Goal: Book appointment/travel/reservation

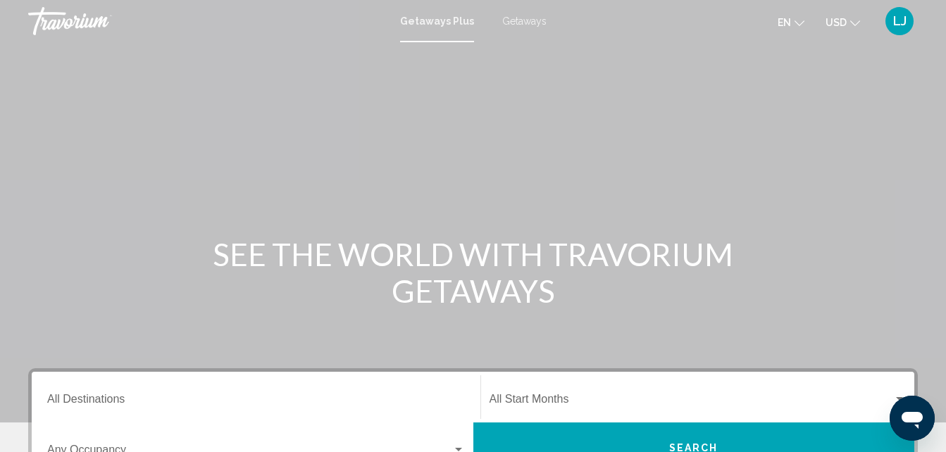
click at [536, 24] on span "Getaways" at bounding box center [524, 20] width 44 height 11
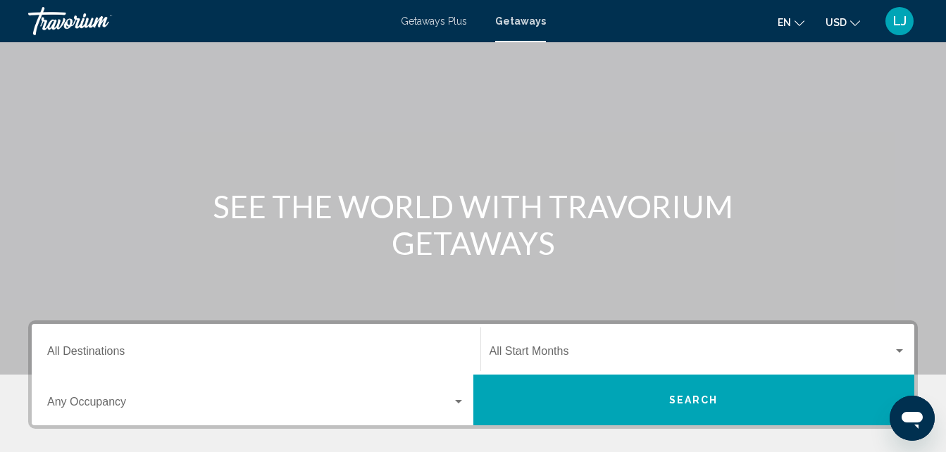
scroll to position [69, 0]
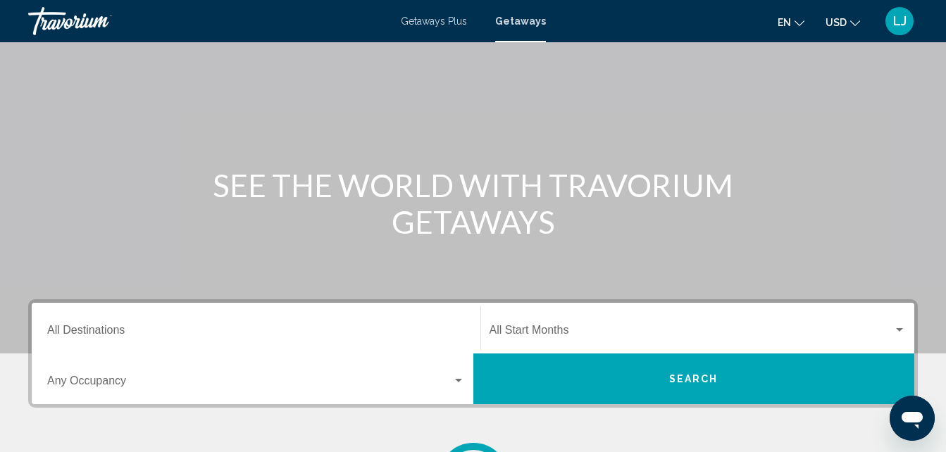
click at [707, 325] on div "Start Month All Start Months" at bounding box center [697, 328] width 417 height 44
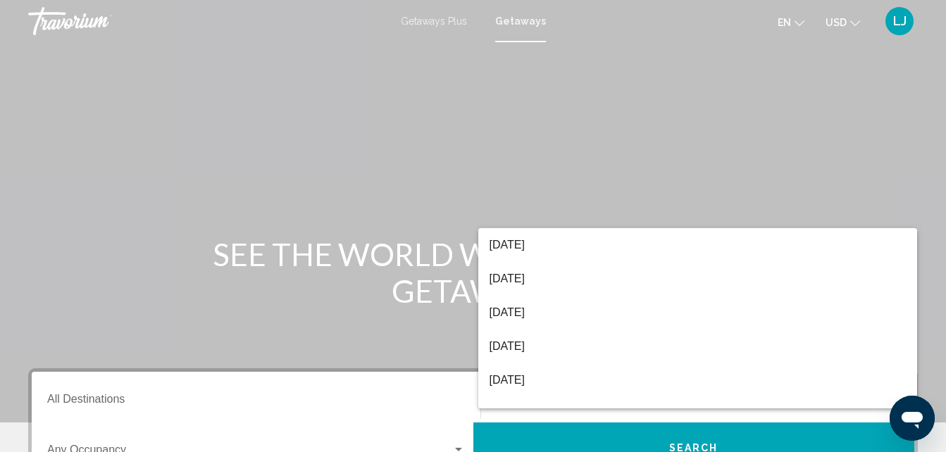
scroll to position [0, 0]
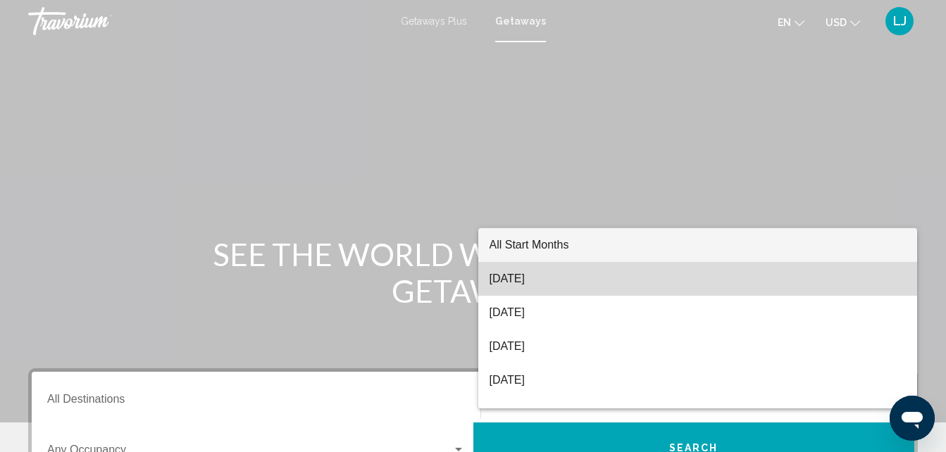
click at [735, 277] on span "[DATE]" at bounding box center [697, 279] width 417 height 34
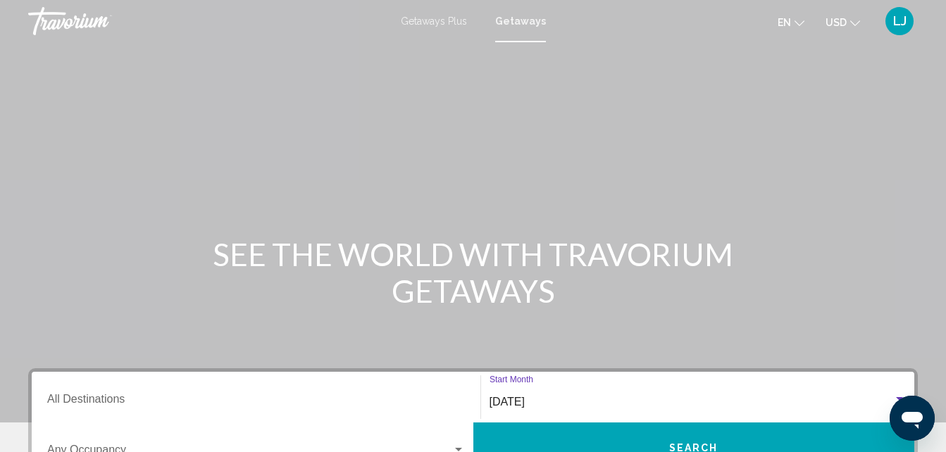
click at [173, 401] on input "Destination All Destinations" at bounding box center [256, 402] width 418 height 13
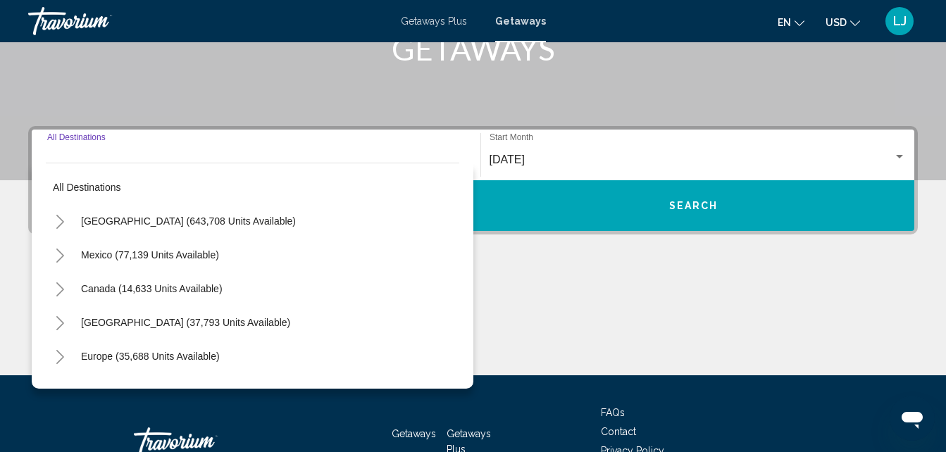
scroll to position [323, 0]
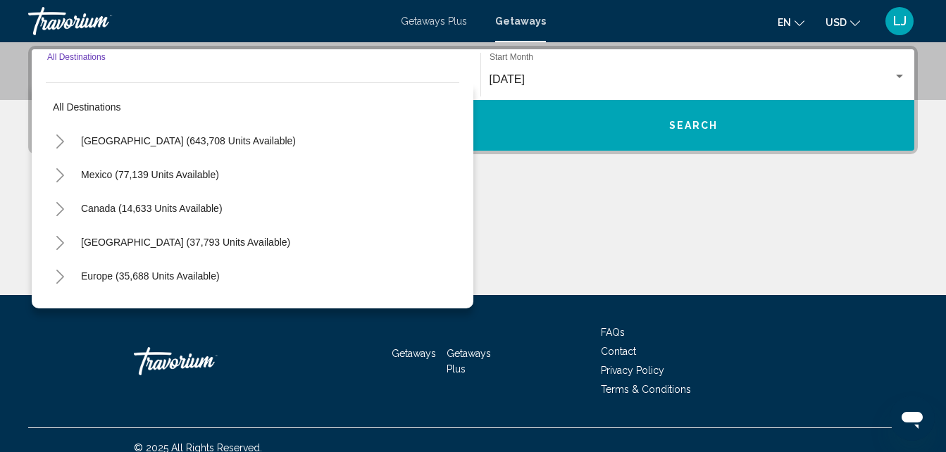
click at [55, 142] on icon "Toggle United States (643,708 units available)" at bounding box center [60, 142] width 11 height 14
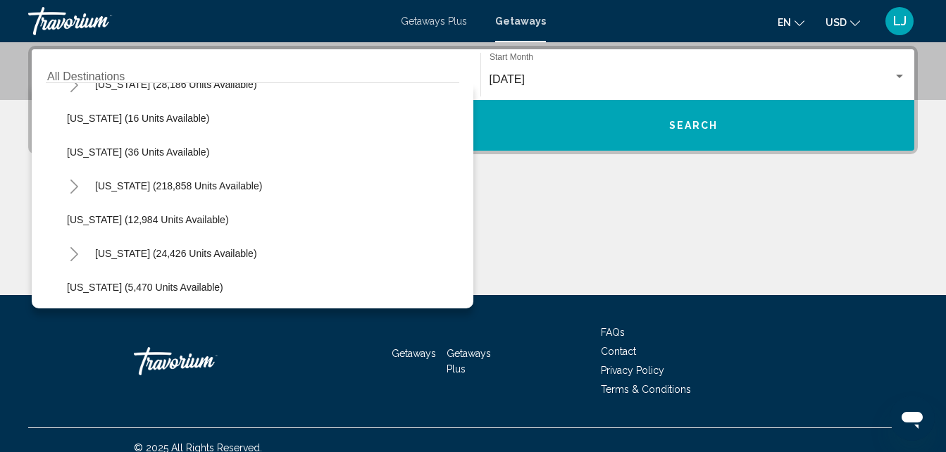
scroll to position [235, 0]
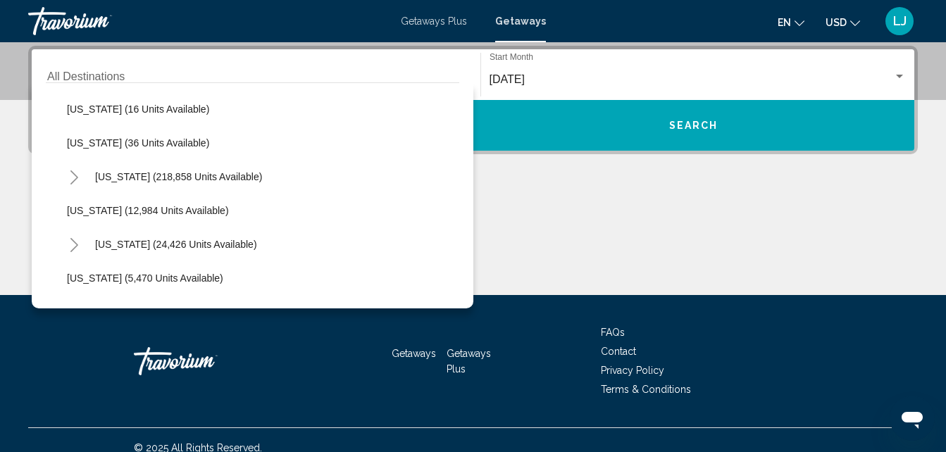
click at [77, 182] on icon "Toggle Florida (218,858 units available)" at bounding box center [74, 177] width 11 height 14
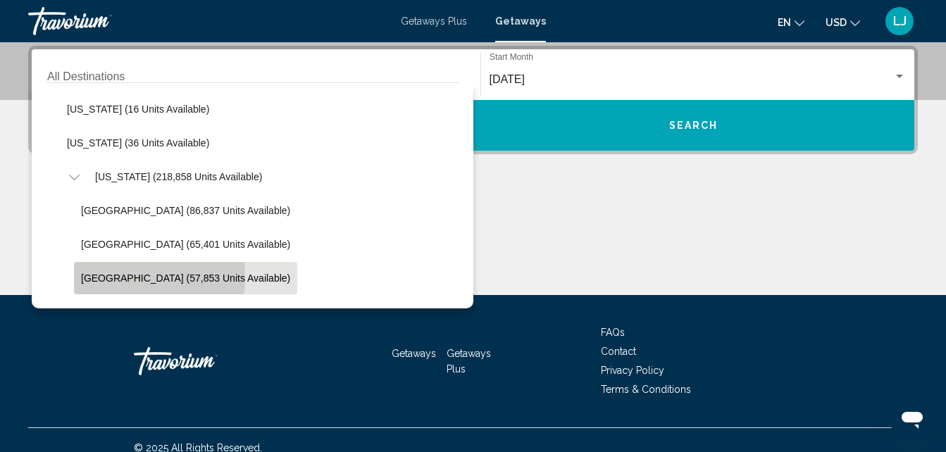
click at [93, 276] on span "[GEOGRAPHIC_DATA] (57,853 units available)" at bounding box center [185, 278] width 209 height 11
type input "**********"
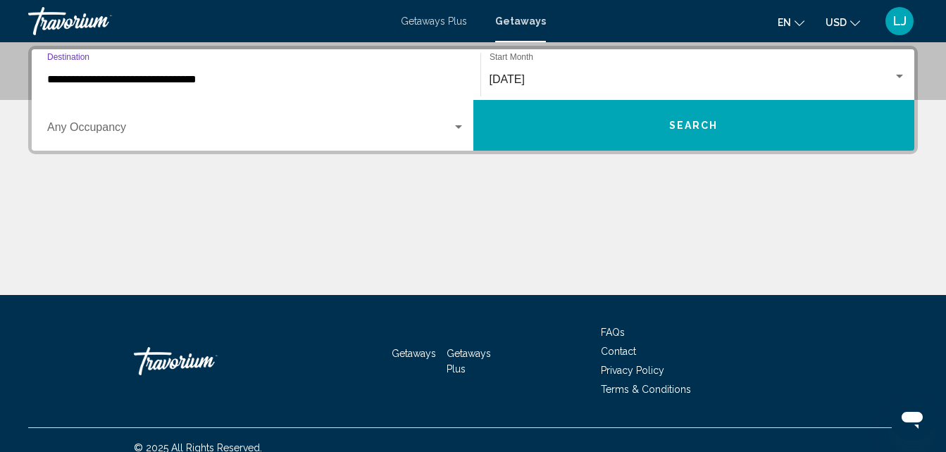
click at [521, 128] on button "Search" at bounding box center [694, 125] width 442 height 51
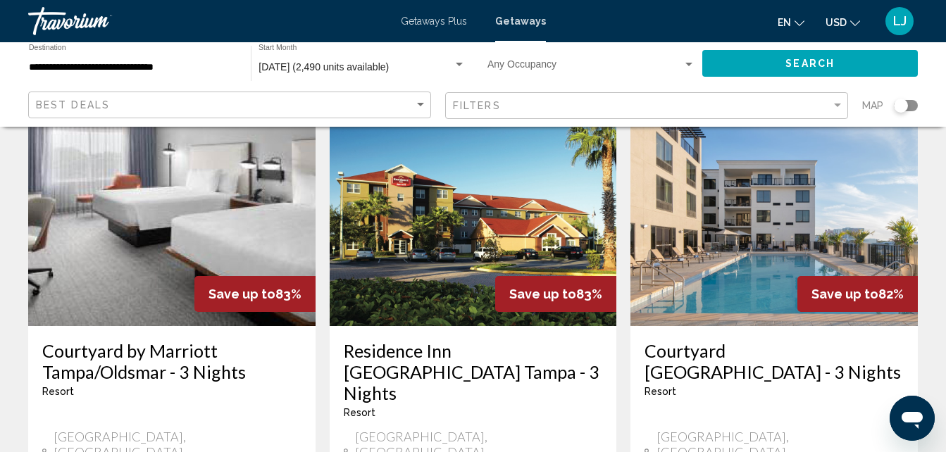
scroll to position [1780, 0]
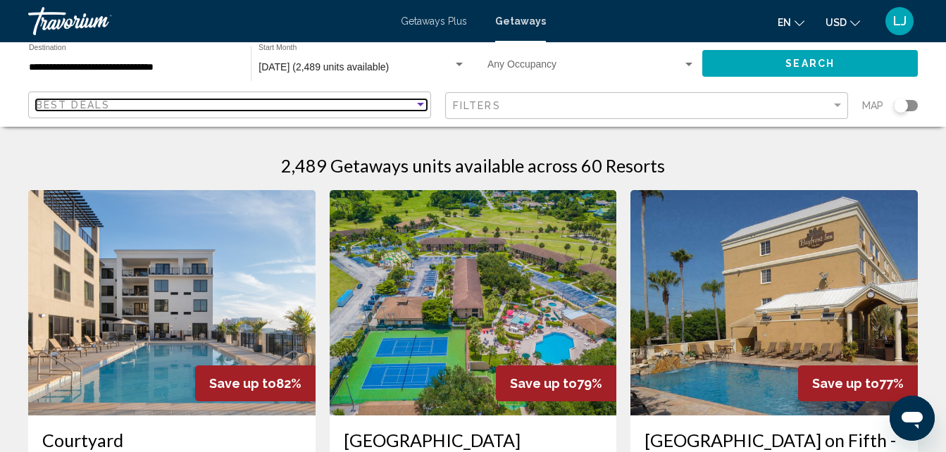
click at [378, 101] on div "Best Deals" at bounding box center [225, 104] width 378 height 11
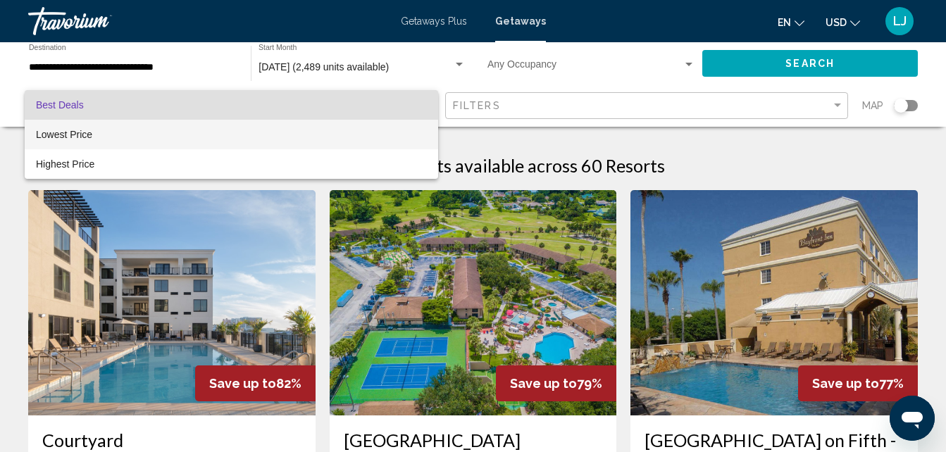
click at [319, 133] on span "Lowest Price" at bounding box center [231, 135] width 391 height 30
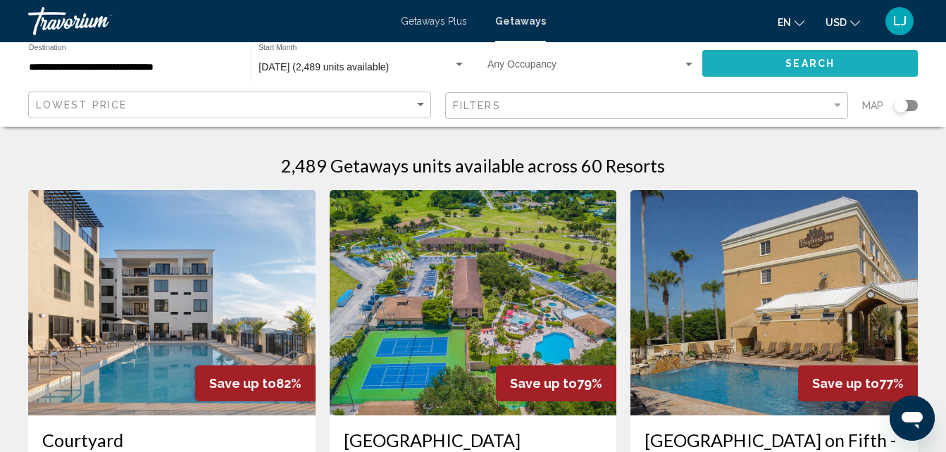
click at [797, 61] on span "Search" at bounding box center [809, 63] width 49 height 11
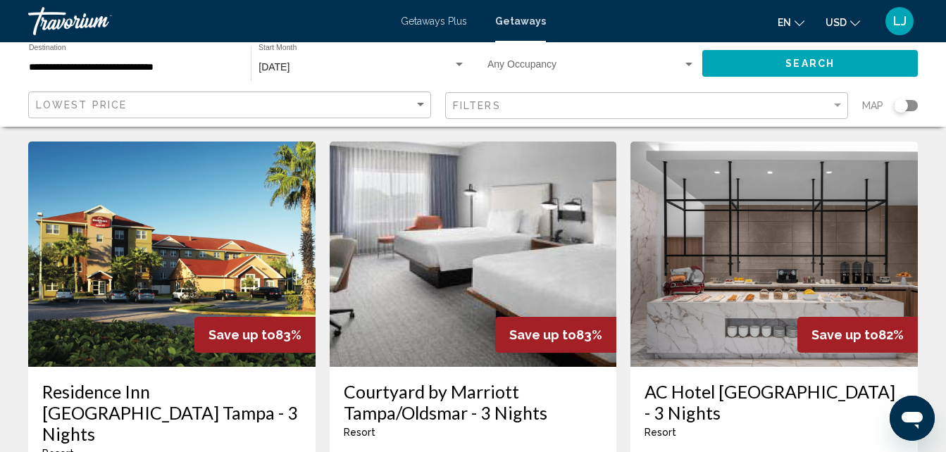
scroll to position [1739, 0]
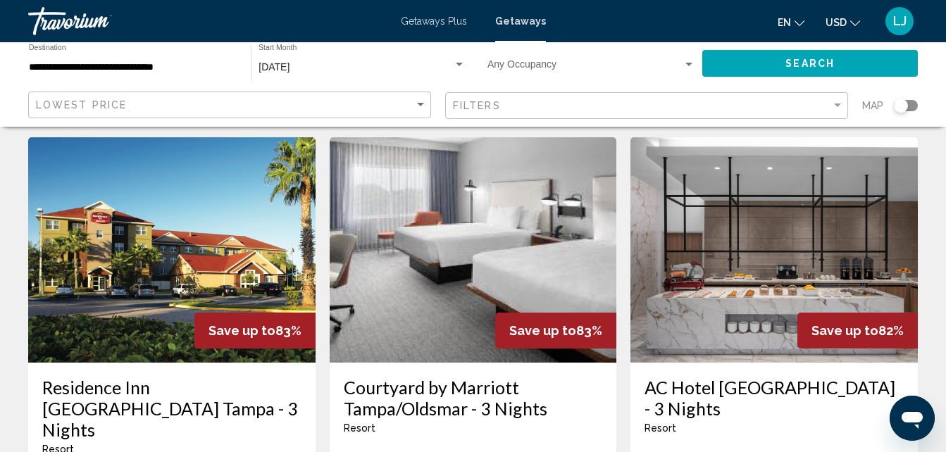
click at [797, 377] on div "[GEOGRAPHIC_DATA] - 3 Nights Resort - This is an adults only resort" at bounding box center [773, 411] width 259 height 68
click at [780, 149] on img "Main content" at bounding box center [773, 249] width 287 height 225
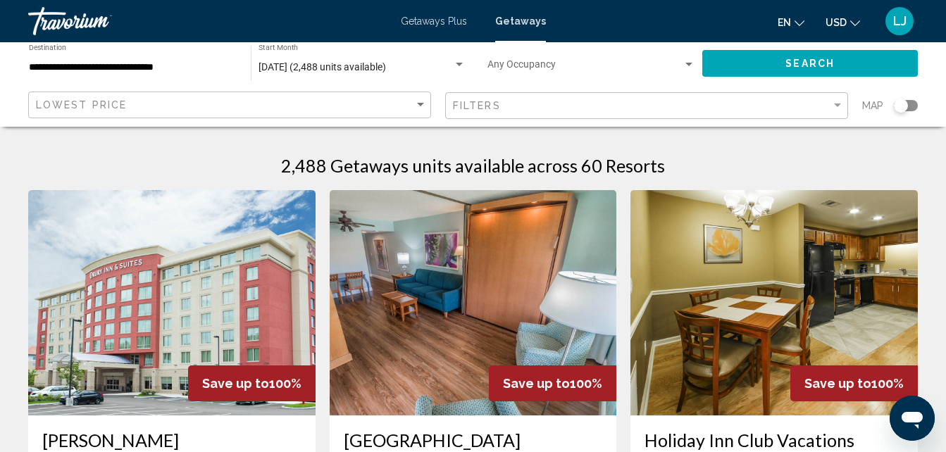
click at [413, 69] on div "[DATE] (2,488 units available)" at bounding box center [355, 67] width 194 height 11
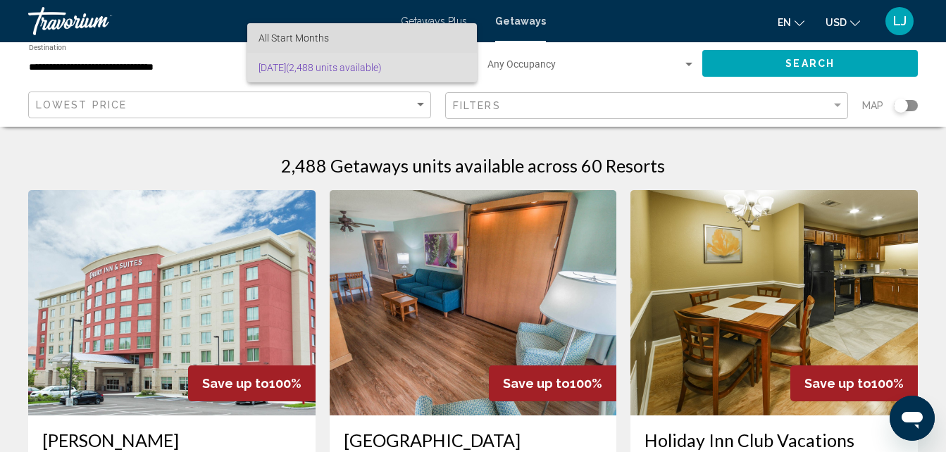
click at [301, 41] on span "All Start Months" at bounding box center [293, 37] width 70 height 11
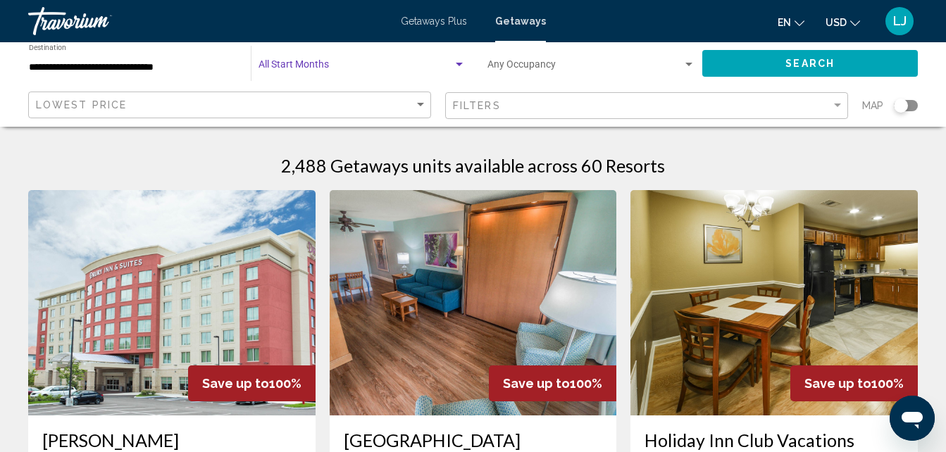
click at [301, 63] on span "Search widget" at bounding box center [355, 67] width 194 height 11
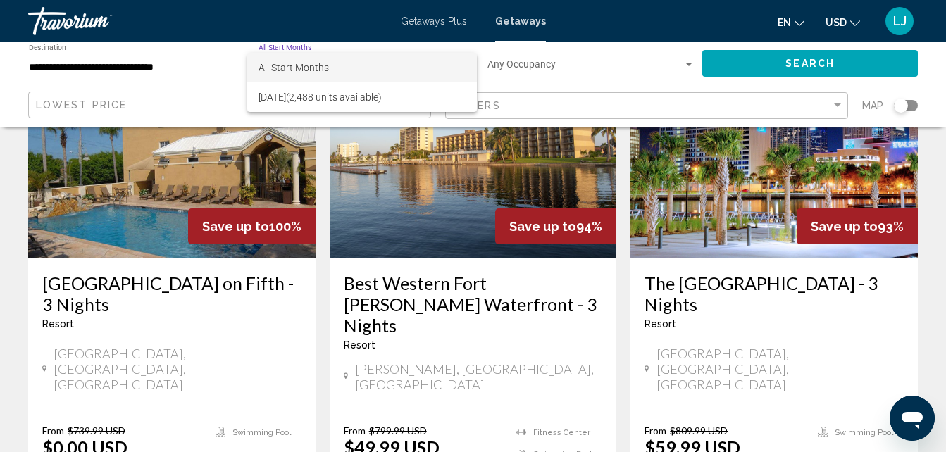
scroll to position [735, 0]
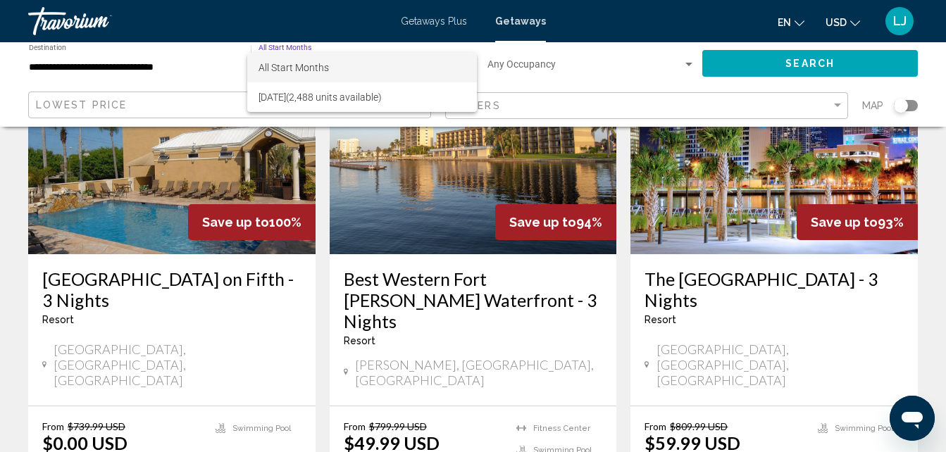
click at [795, 201] on div at bounding box center [473, 226] width 946 height 452
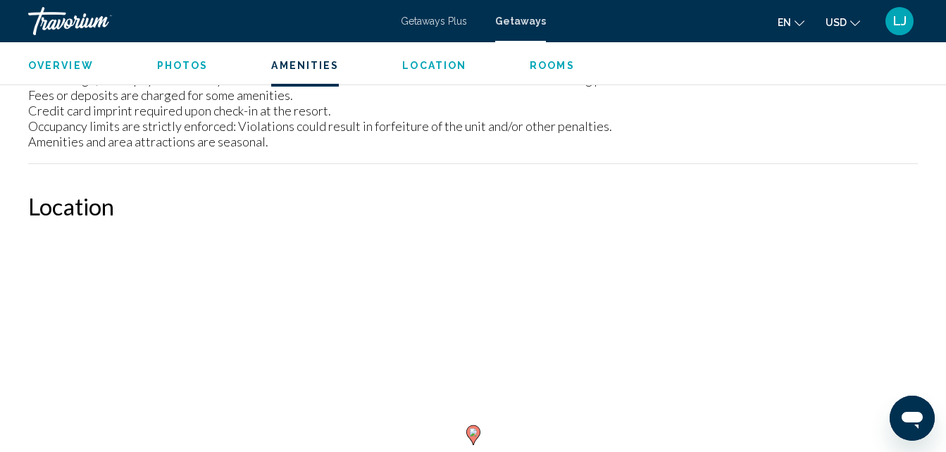
scroll to position [1723, 0]
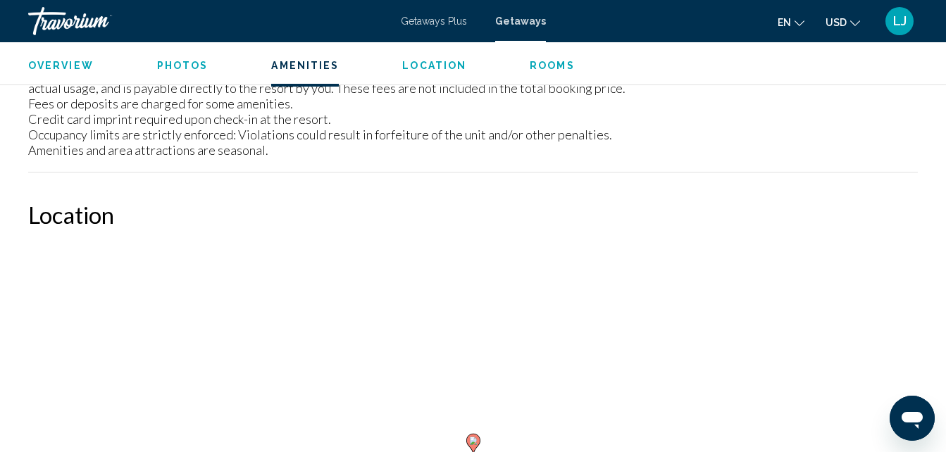
drag, startPoint x: 956, startPoint y: 320, endPoint x: 799, endPoint y: 373, distance: 165.7
click at [799, 373] on div "To activate drag with keyboard, press Alt + Enter. Once in keyboard drag state,…" at bounding box center [473, 454] width 890 height 423
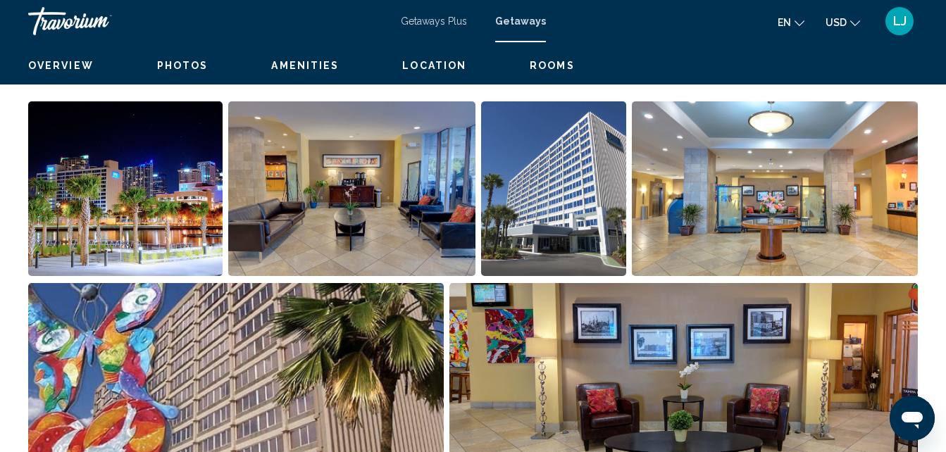
scroll to position [528, 0]
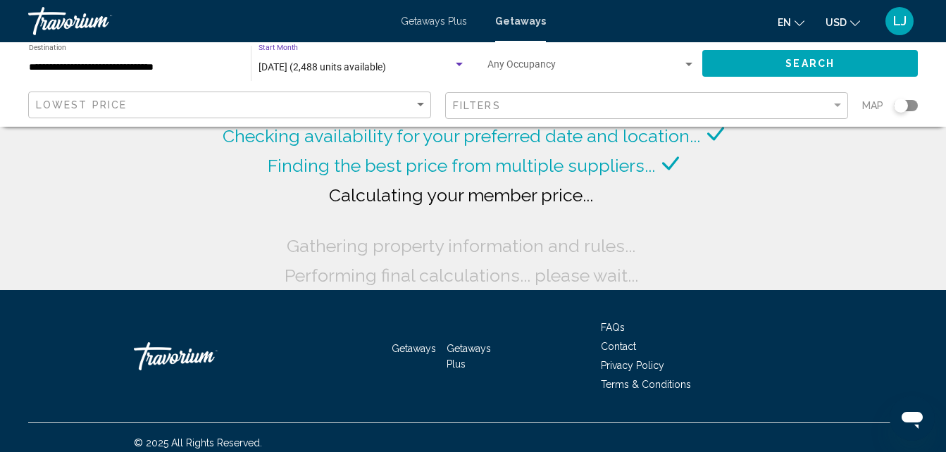
click at [308, 71] on span "[DATE] (2,488 units available)" at bounding box center [321, 66] width 127 height 11
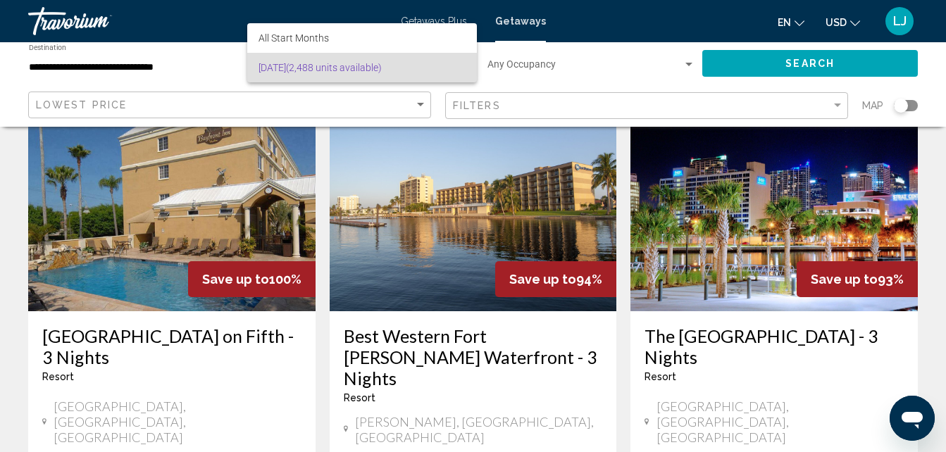
scroll to position [675, 0]
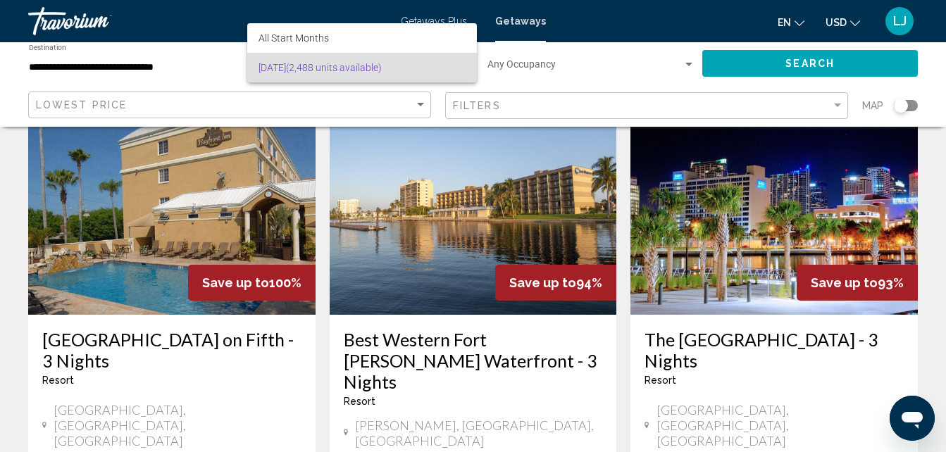
click at [760, 156] on div at bounding box center [473, 226] width 946 height 452
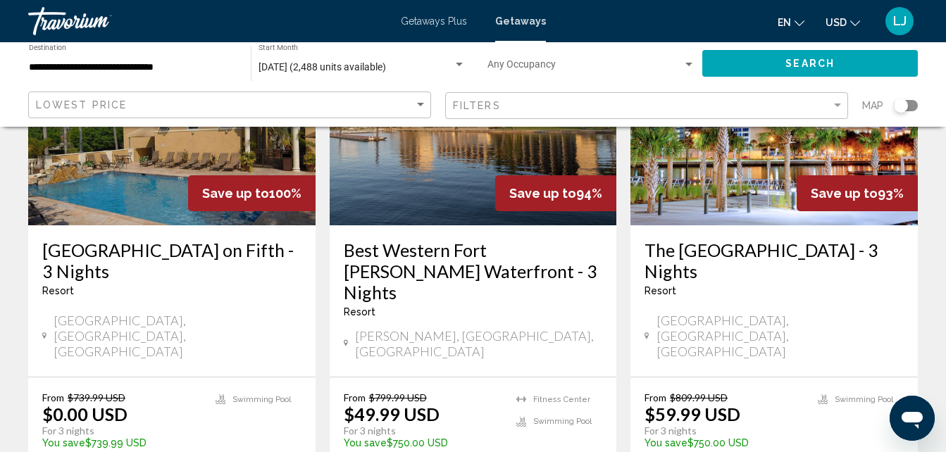
scroll to position [866, 0]
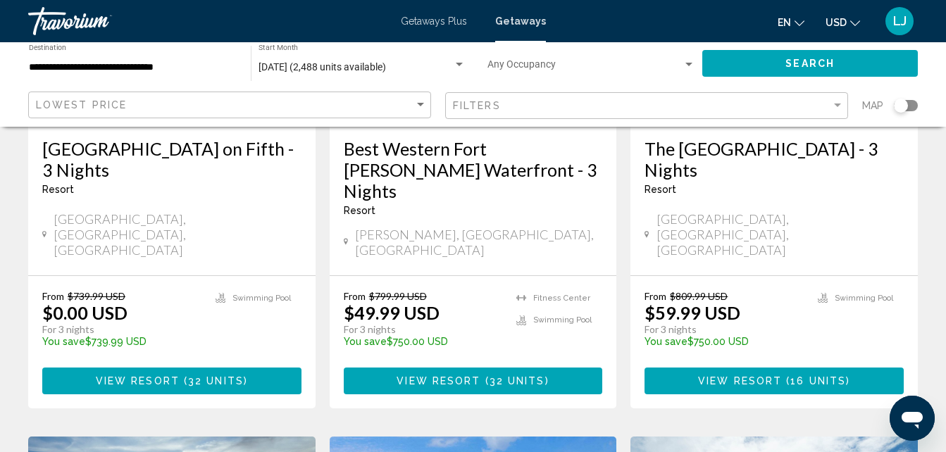
drag, startPoint x: 794, startPoint y: 256, endPoint x: 807, endPoint y: 266, distance: 16.6
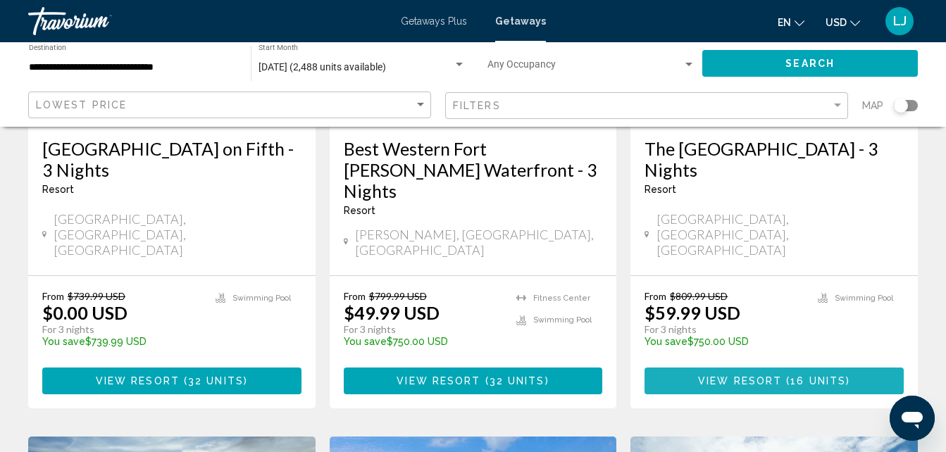
drag, startPoint x: 807, startPoint y: 266, endPoint x: 783, endPoint y: 267, distance: 24.0
click at [783, 376] on span "Main content" at bounding box center [784, 381] width 4 height 11
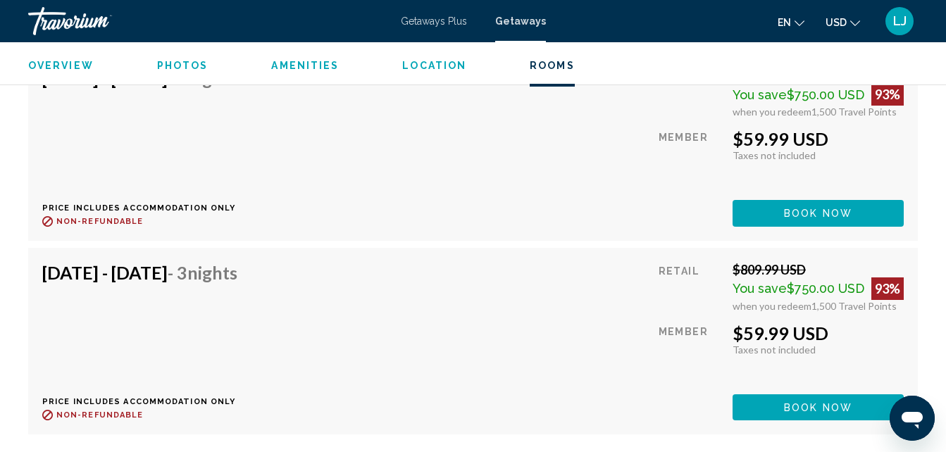
scroll to position [3007, 0]
